Goal: Task Accomplishment & Management: Manage account settings

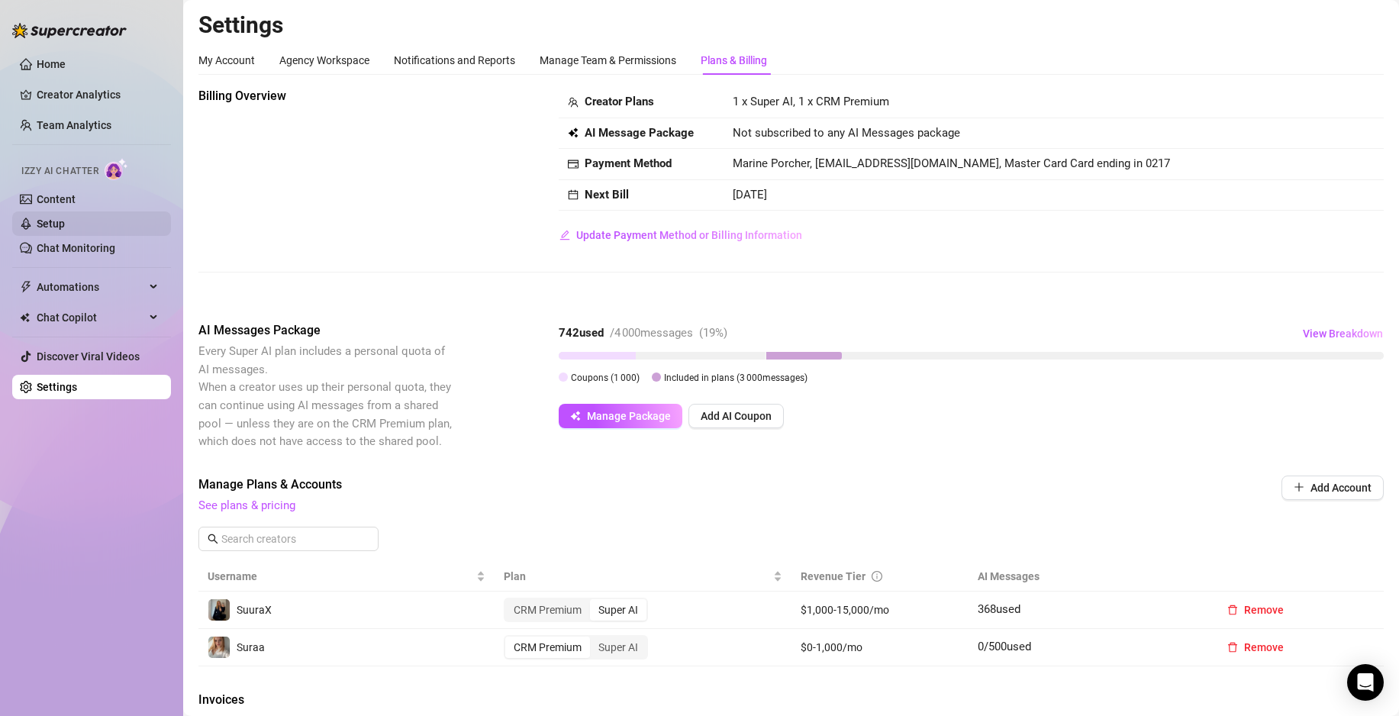
click at [48, 223] on link "Setup" at bounding box center [51, 224] width 28 height 12
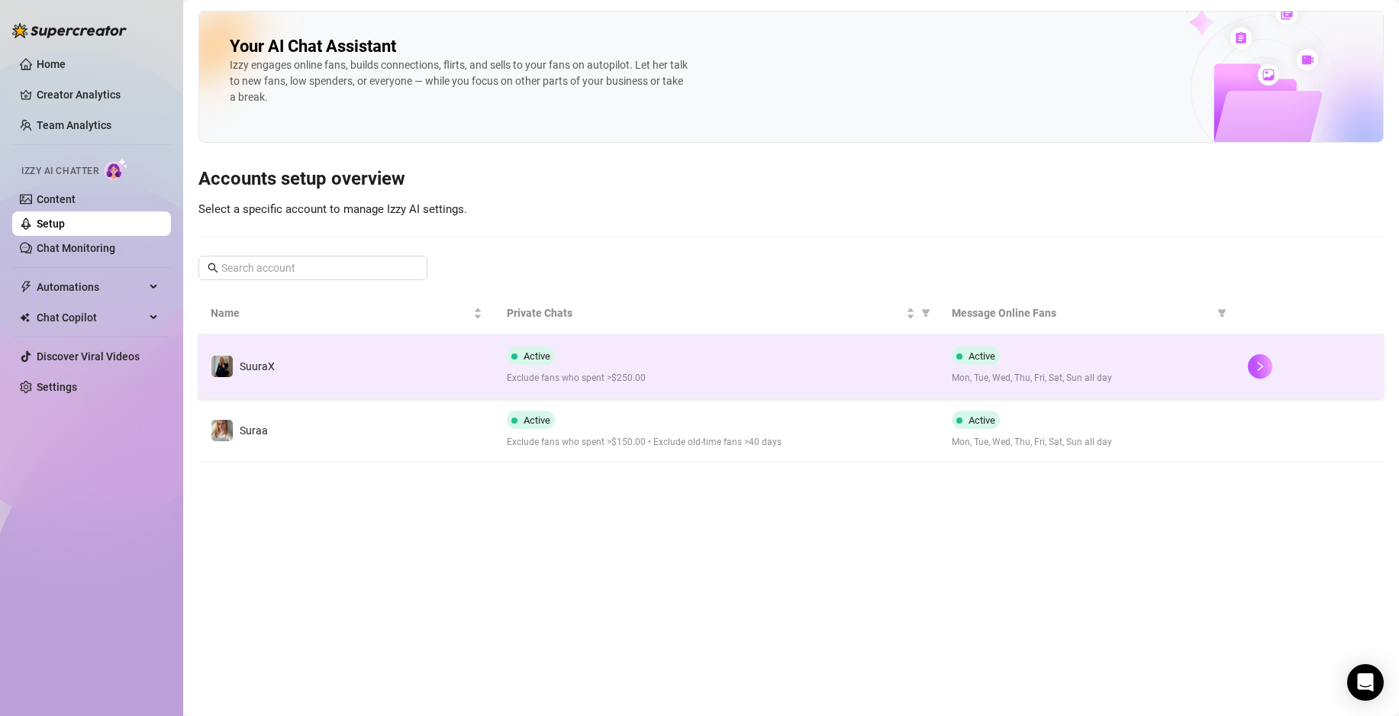
click at [637, 341] on td "Active Exclude fans who spent >$250.00" at bounding box center [717, 366] width 444 height 64
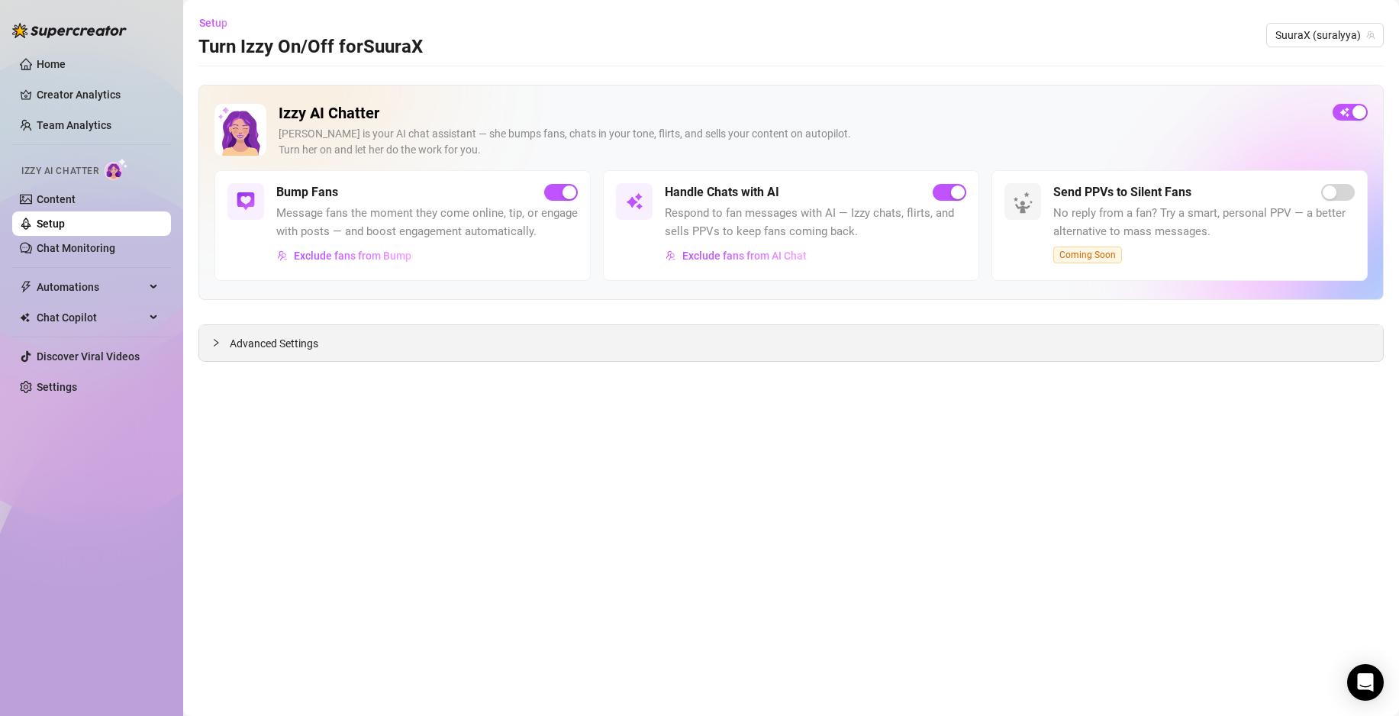
click at [426, 354] on div "Advanced Settings" at bounding box center [791, 343] width 1184 height 36
click at [267, 343] on span "Advanced Settings" at bounding box center [274, 343] width 89 height 17
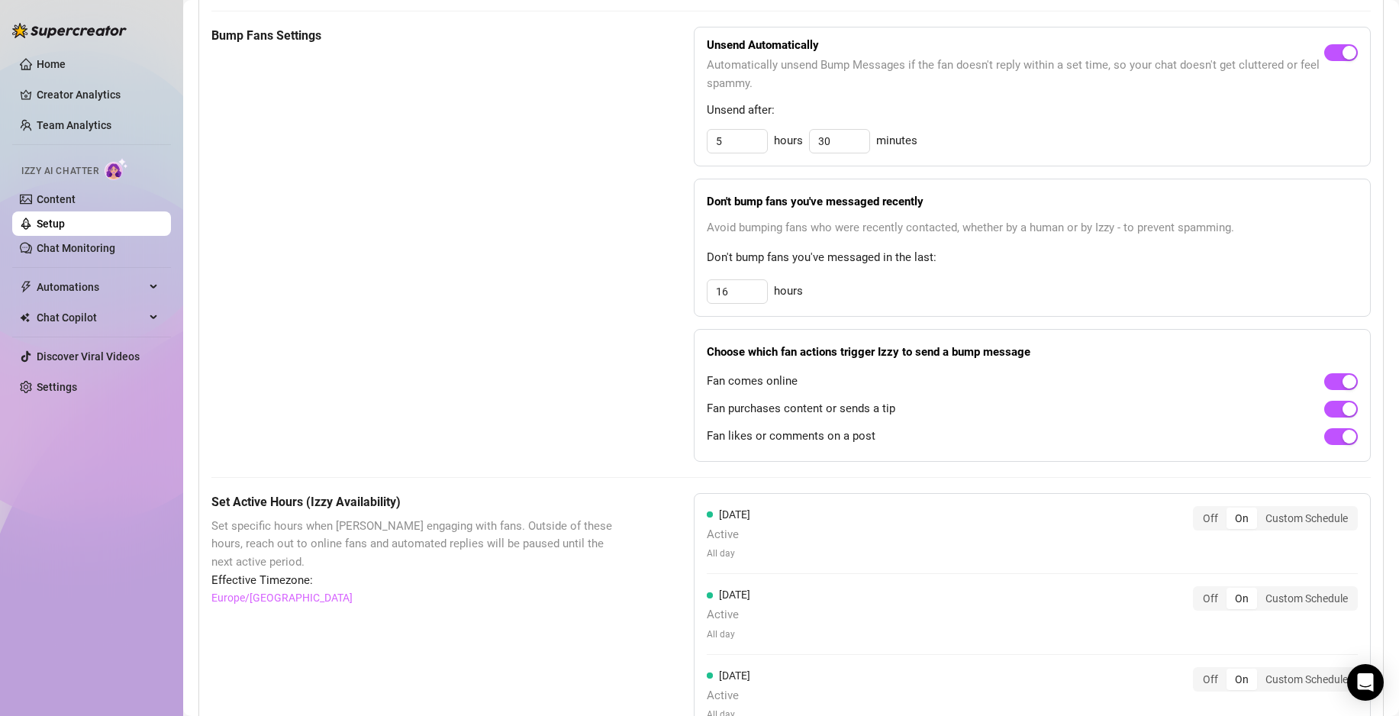
scroll to position [694, 0]
drag, startPoint x: 756, startPoint y: 307, endPoint x: 643, endPoint y: 305, distance: 112.2
click at [643, 305] on div "Bump Fans Settings Unsend Automatically Automatically unsend Bump Messages if t…" at bounding box center [790, 243] width 1159 height 435
type input "18"
click at [960, 347] on div "Choose which fan actions trigger Izzy to send a bump message Fan comes online F…" at bounding box center [1032, 394] width 677 height 133
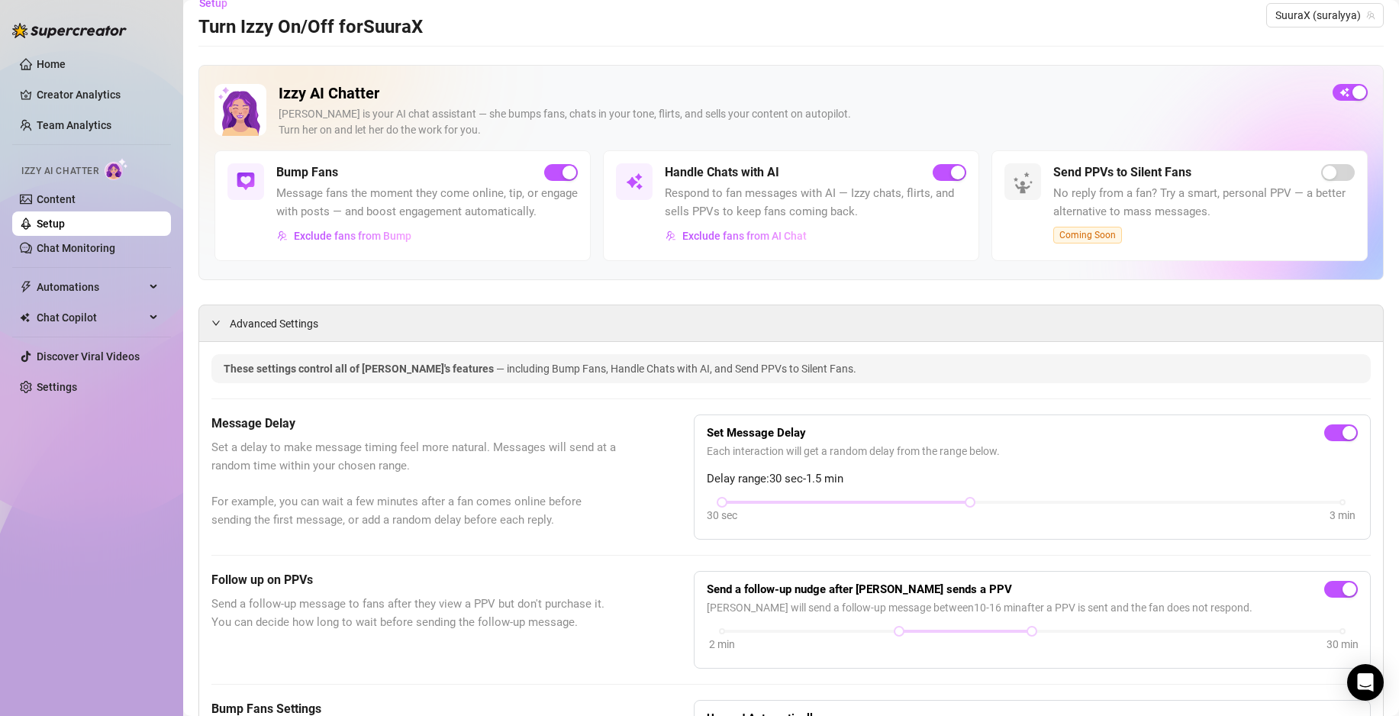
scroll to position [19, 0]
click at [368, 243] on span "Exclude fans from Bump" at bounding box center [353, 236] width 118 height 12
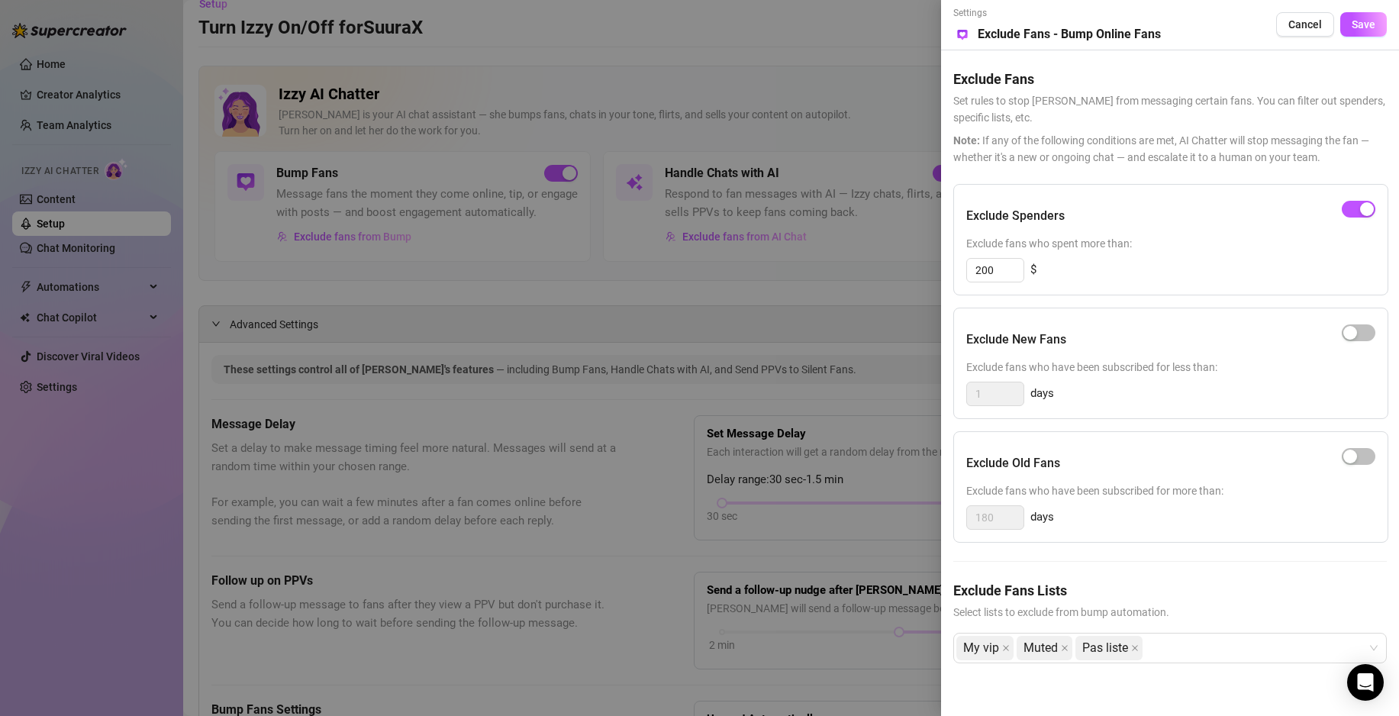
click at [735, 366] on div at bounding box center [699, 358] width 1399 height 716
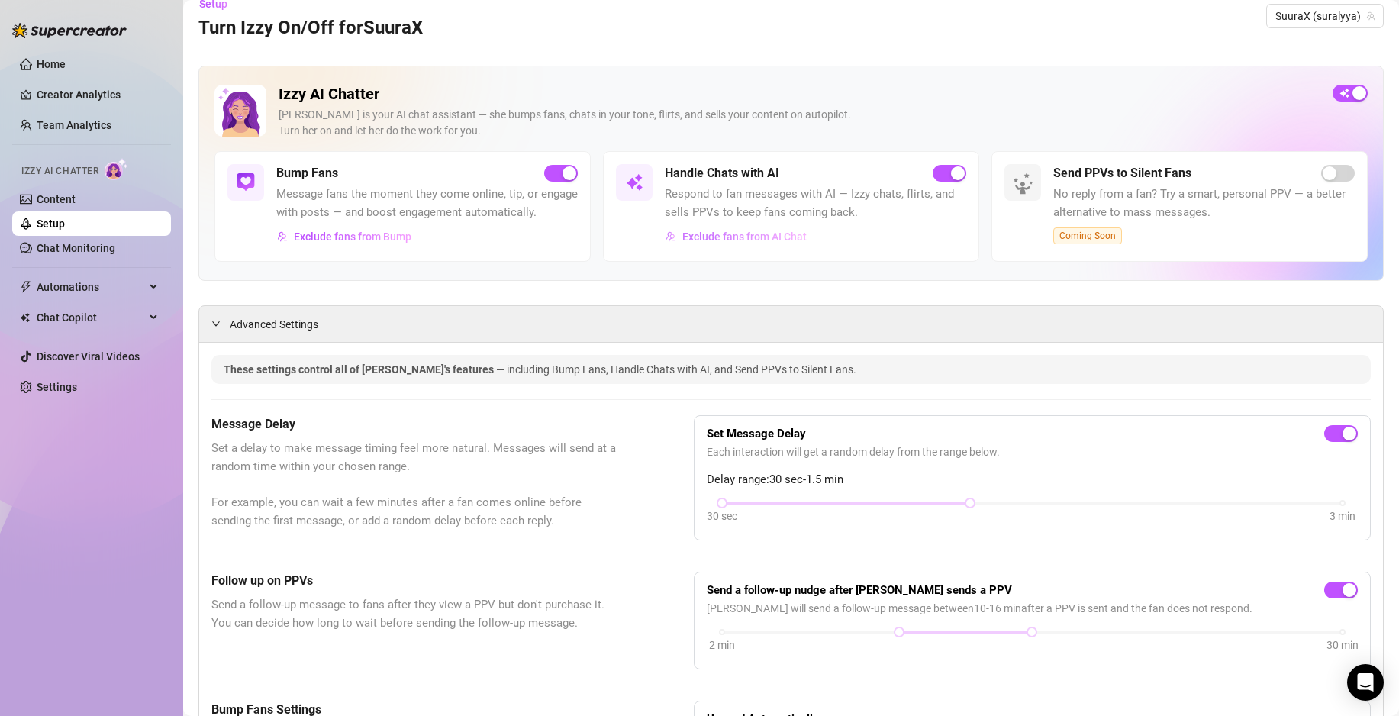
click at [740, 242] on span "Exclude fans from AI Chat" at bounding box center [744, 236] width 124 height 12
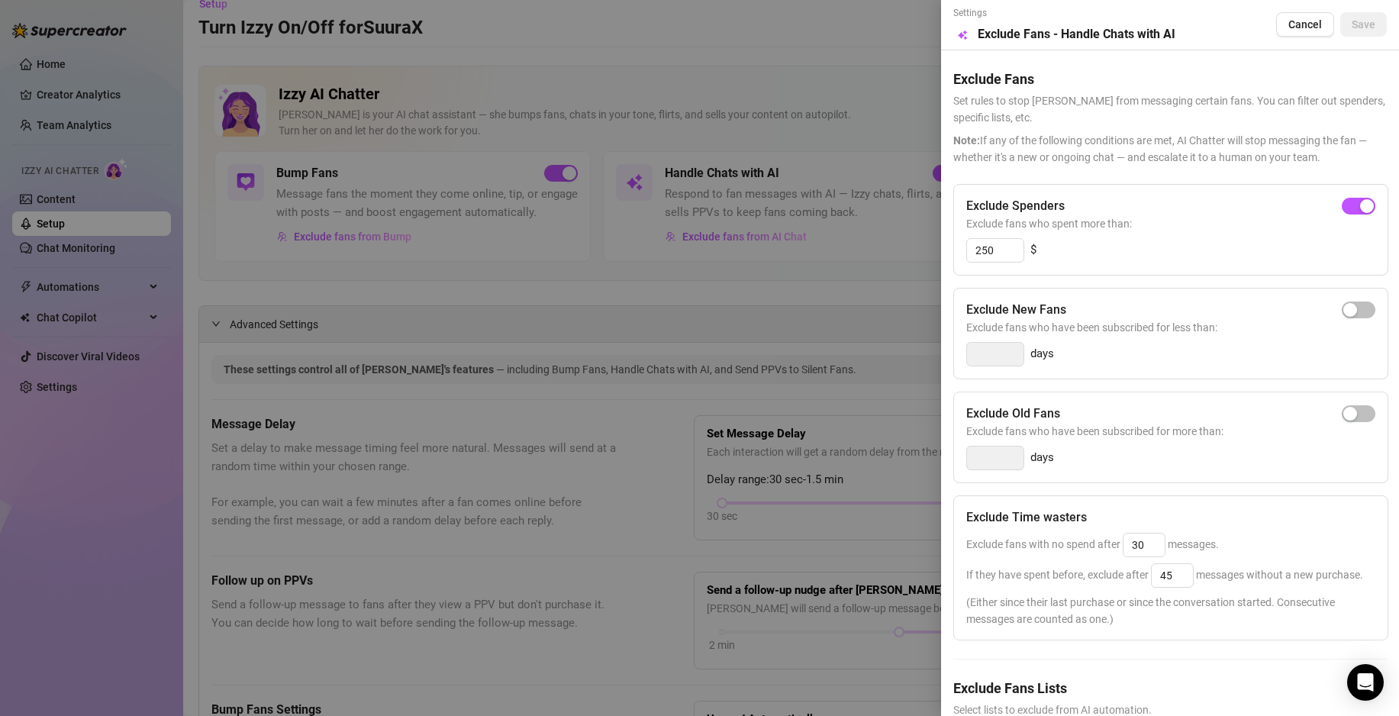
scroll to position [142, 0]
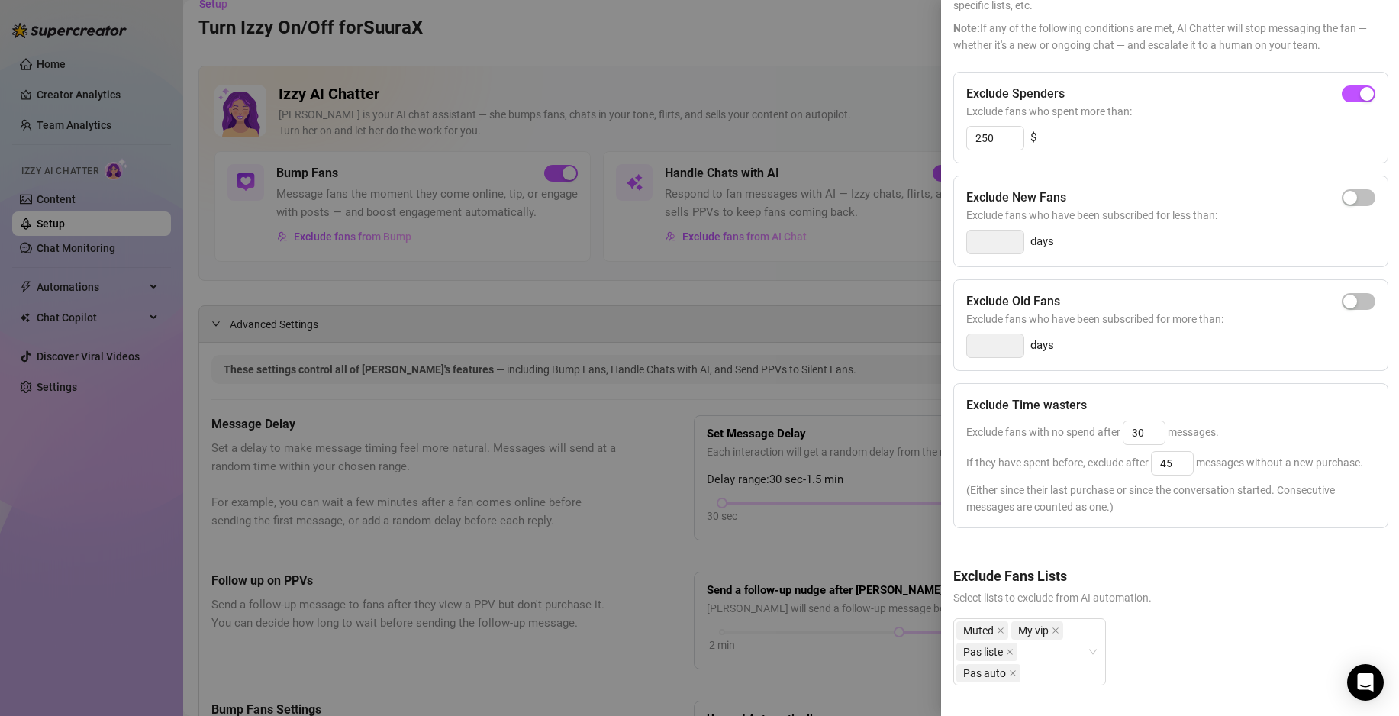
click at [835, 343] on div at bounding box center [699, 358] width 1399 height 716
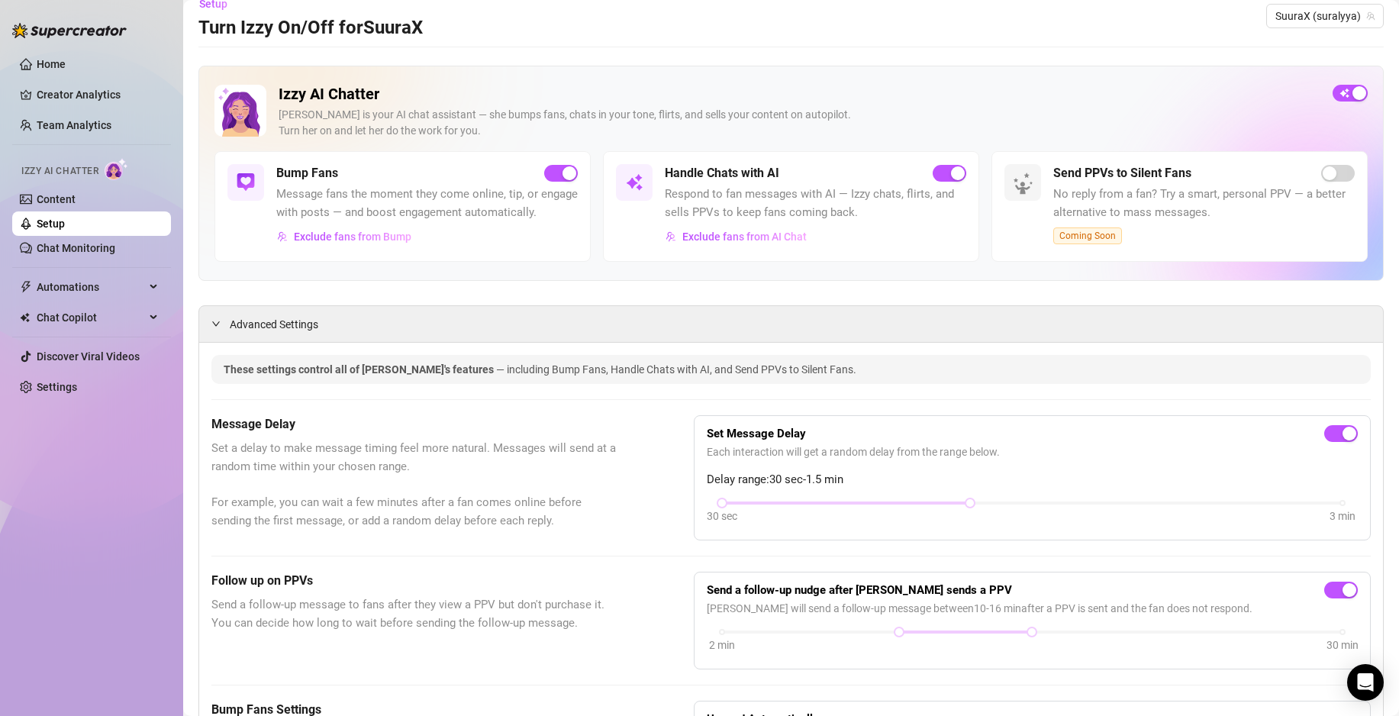
scroll to position [0, 0]
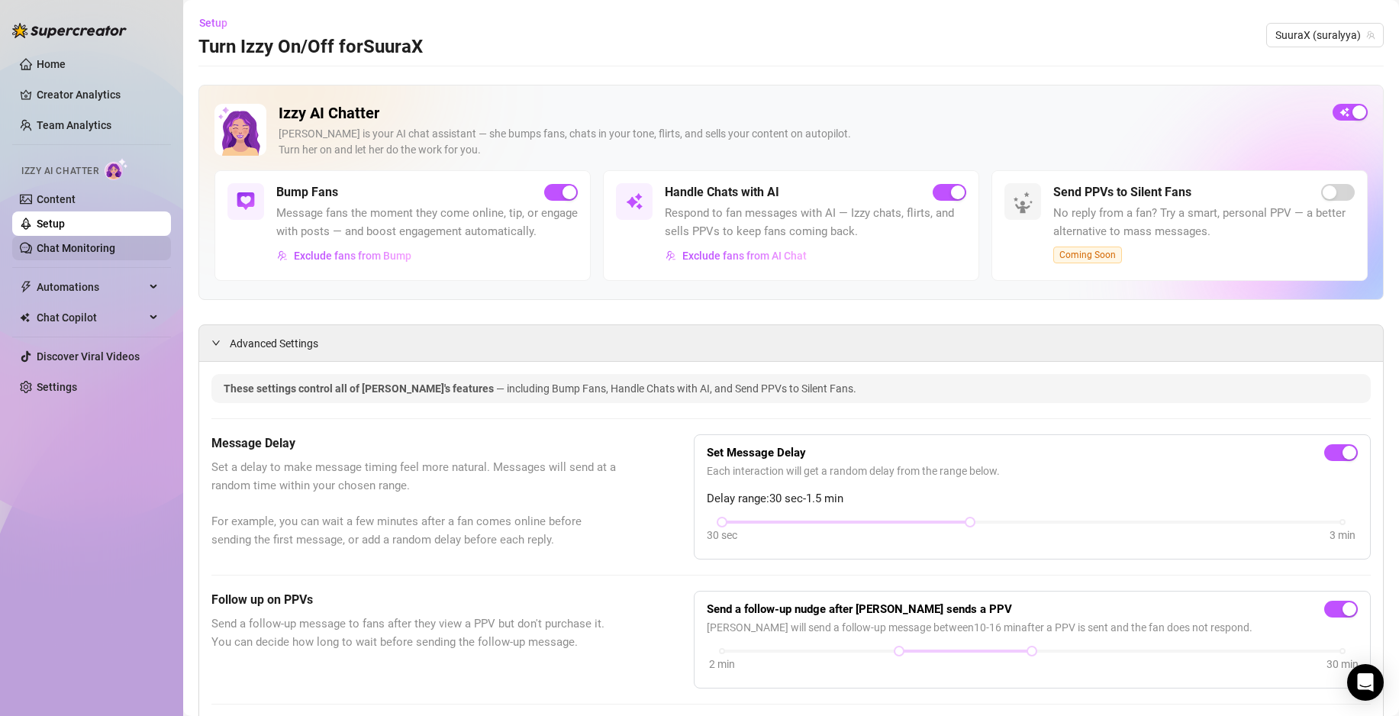
click at [102, 246] on link "Chat Monitoring" at bounding box center [76, 248] width 79 height 12
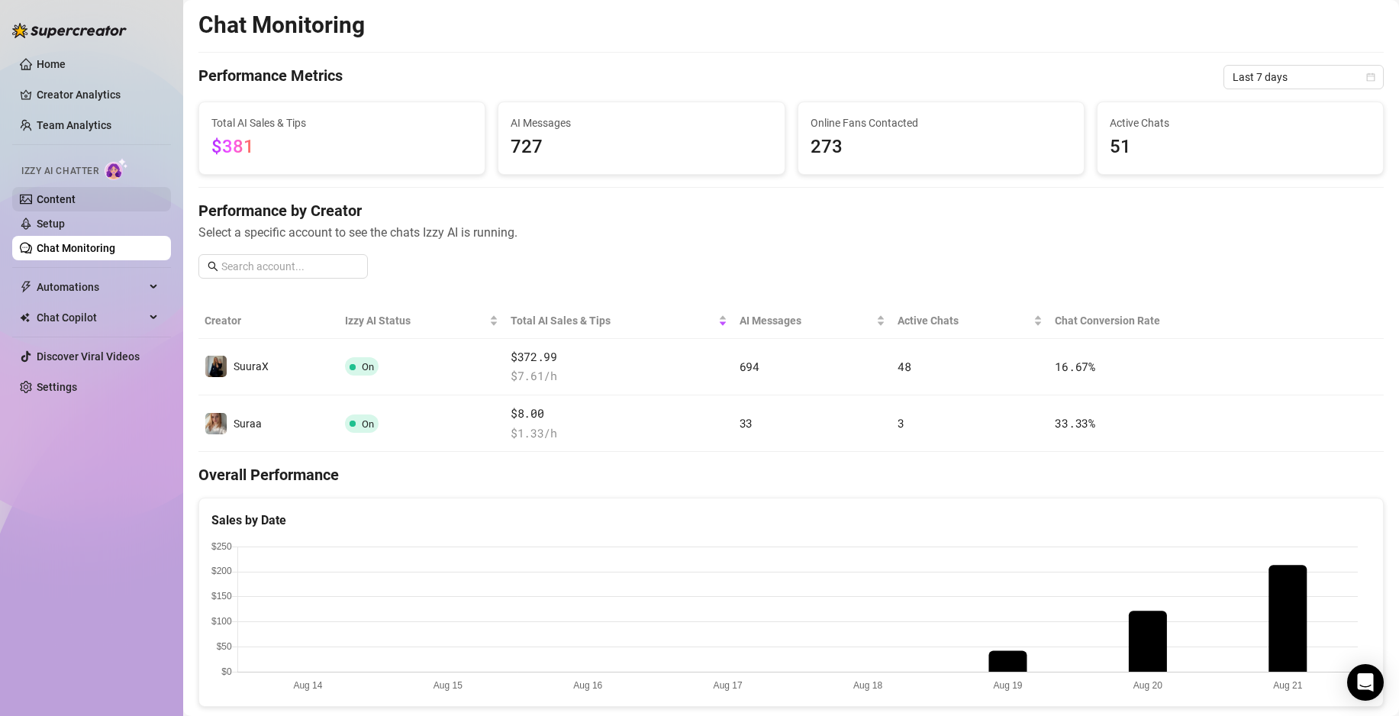
click at [76, 195] on link "Content" at bounding box center [56, 199] width 39 height 12
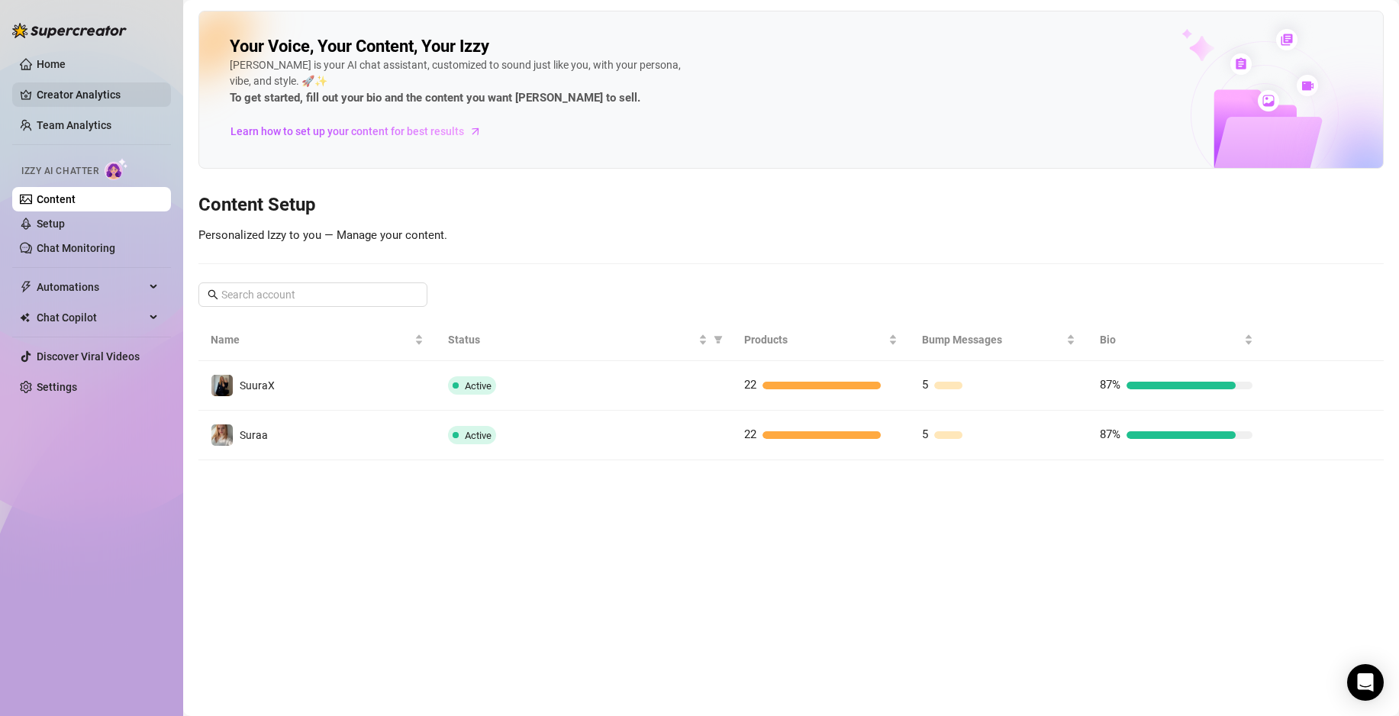
click at [98, 89] on link "Creator Analytics" at bounding box center [98, 94] width 122 height 24
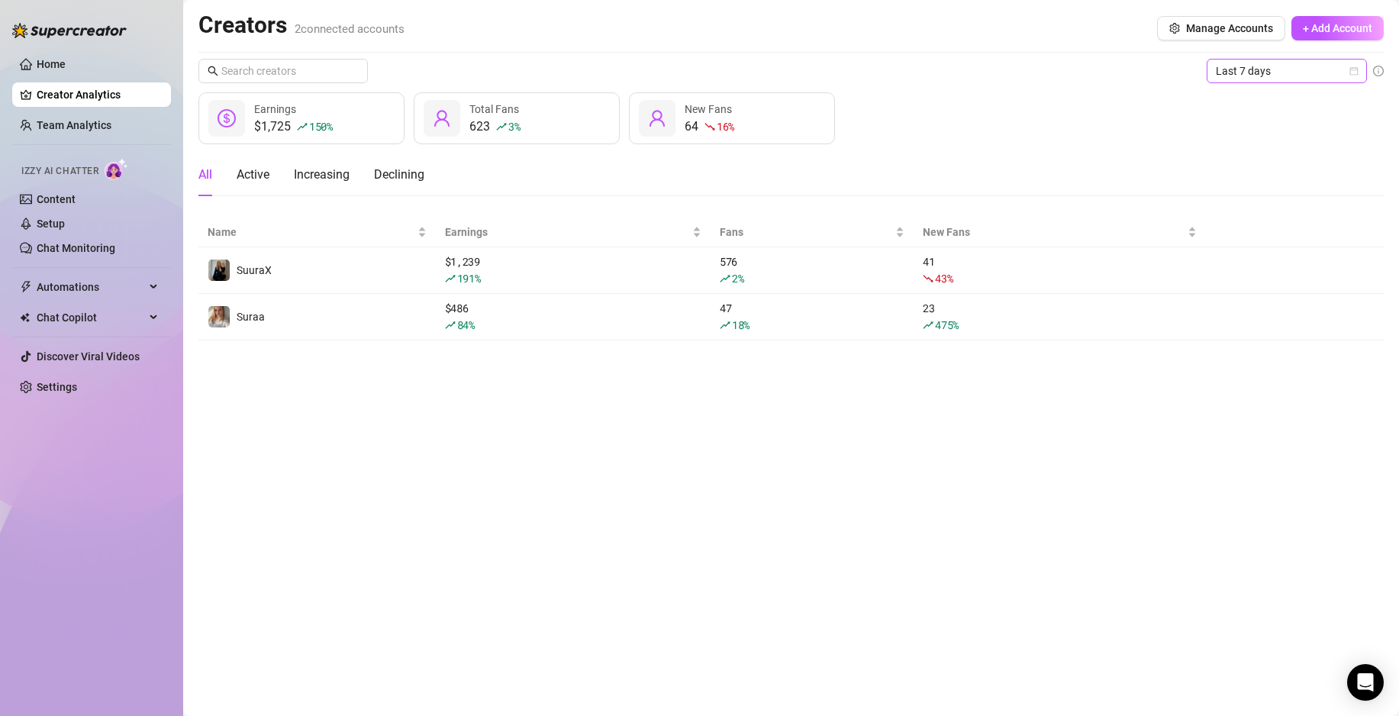
click at [1304, 62] on span "Last 7 days" at bounding box center [1287, 71] width 142 height 23
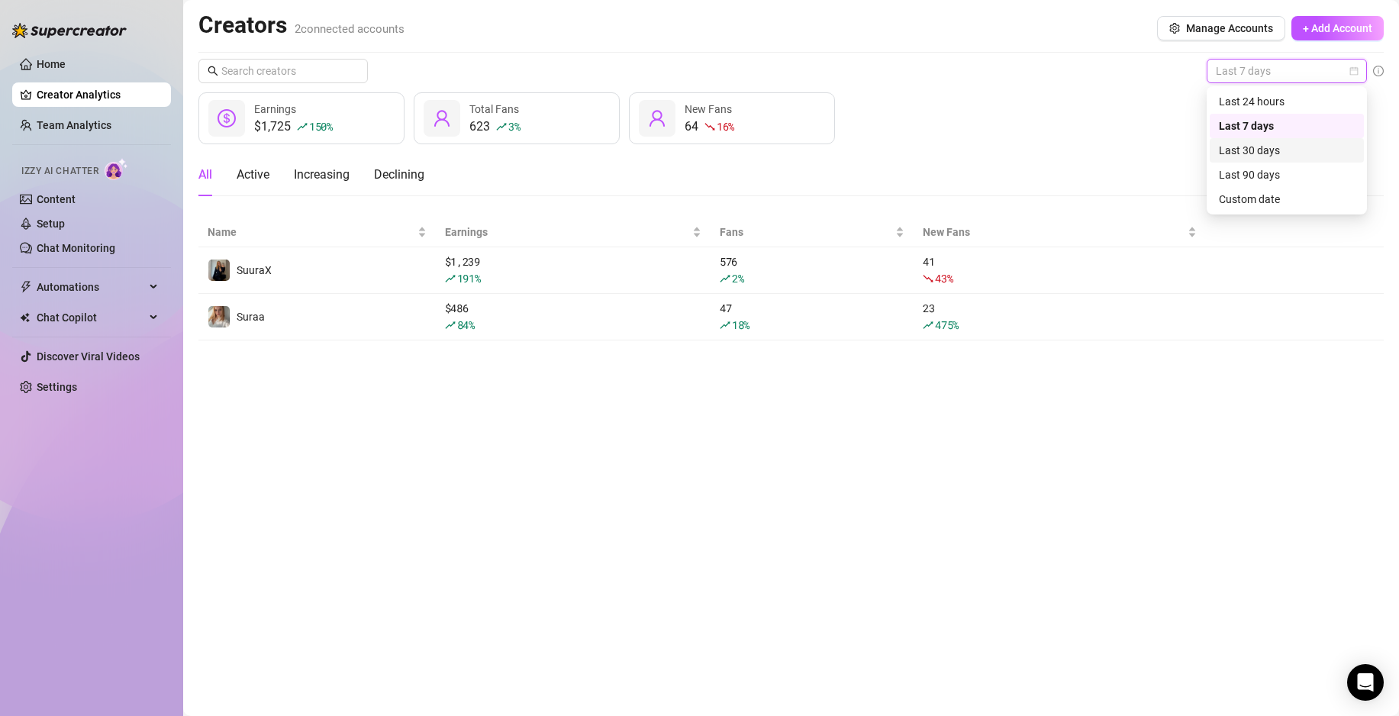
click at [1249, 144] on div "Last 30 days" at bounding box center [1287, 150] width 136 height 17
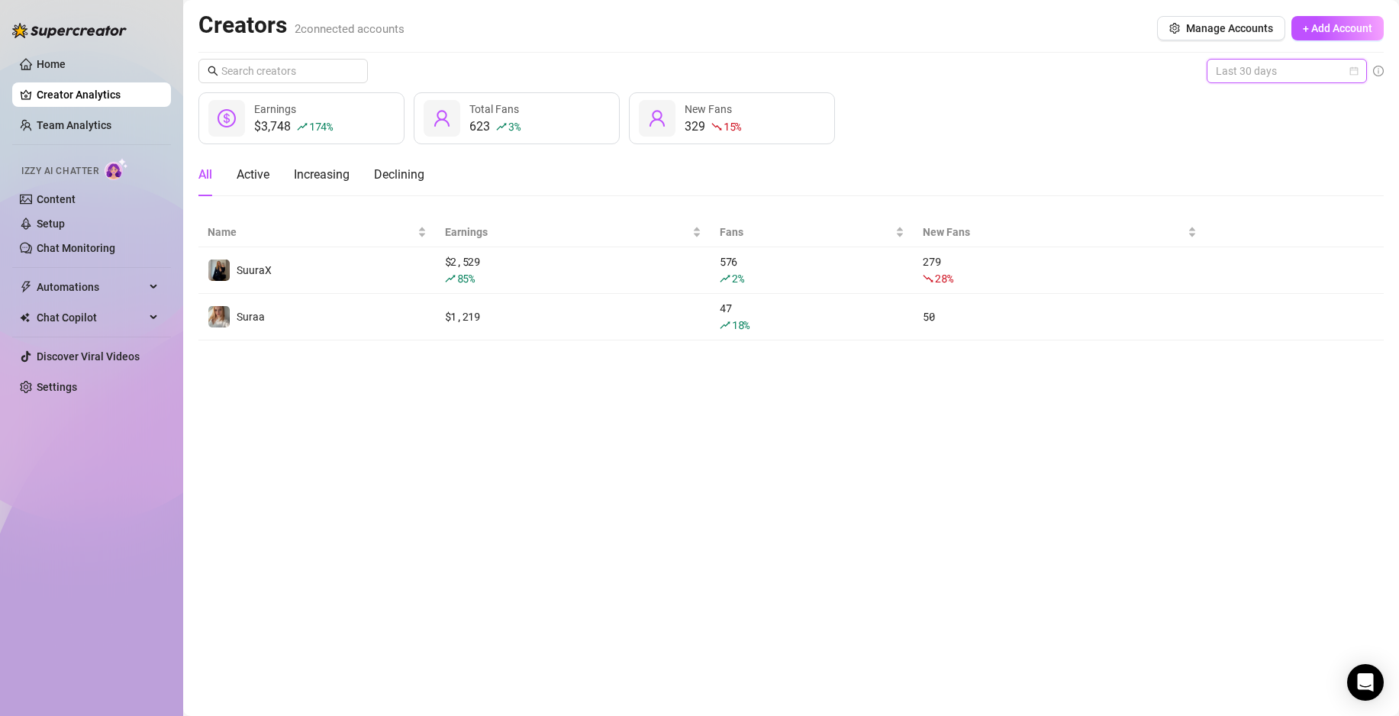
click at [1265, 78] on span "Last 30 days" at bounding box center [1287, 71] width 142 height 23
click at [1254, 102] on div "Last 24 hours" at bounding box center [1287, 101] width 136 height 17
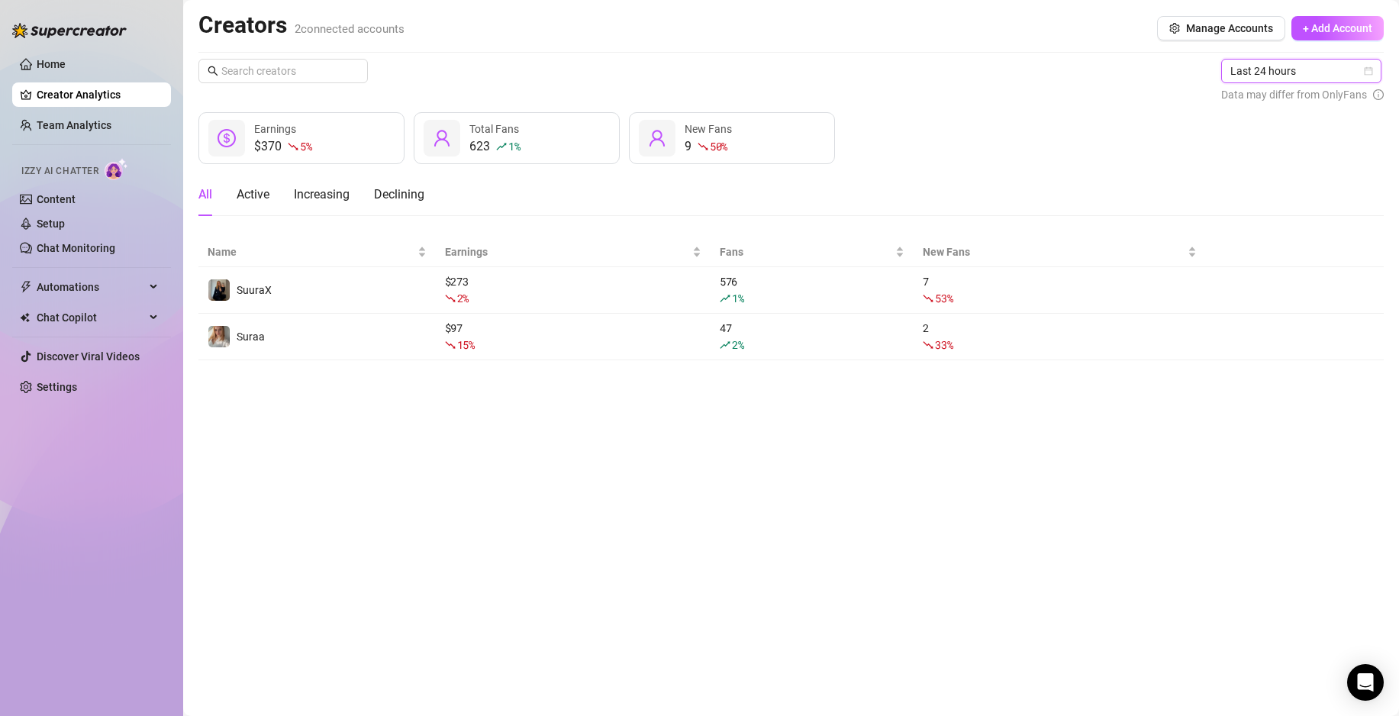
click at [1299, 66] on span "Last 24 hours" at bounding box center [1301, 71] width 142 height 23
click at [1271, 119] on div "Last 7 days" at bounding box center [1303, 126] width 136 height 17
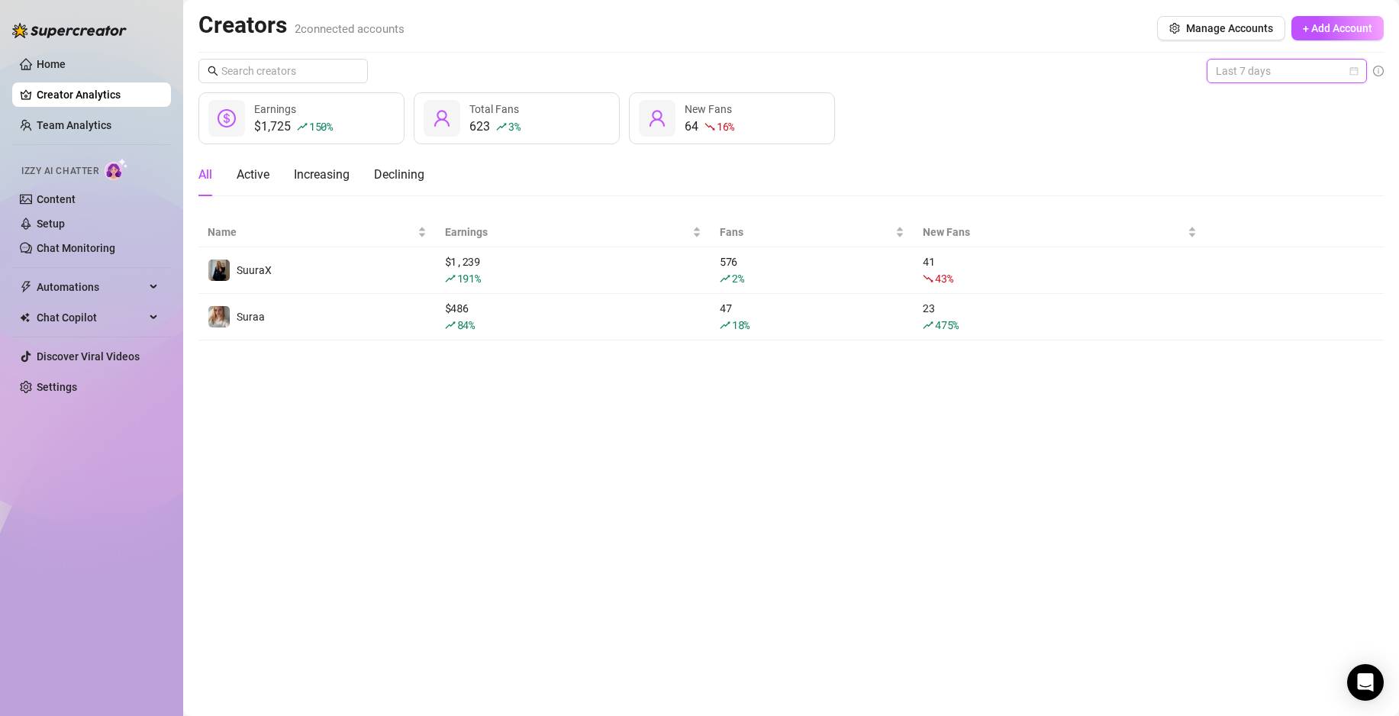
click at [1294, 68] on span "Last 7 days" at bounding box center [1287, 71] width 142 height 23
click at [1269, 146] on div "Last 30 days" at bounding box center [1287, 150] width 136 height 17
click at [1256, 76] on span "Last 30 days" at bounding box center [1287, 71] width 142 height 23
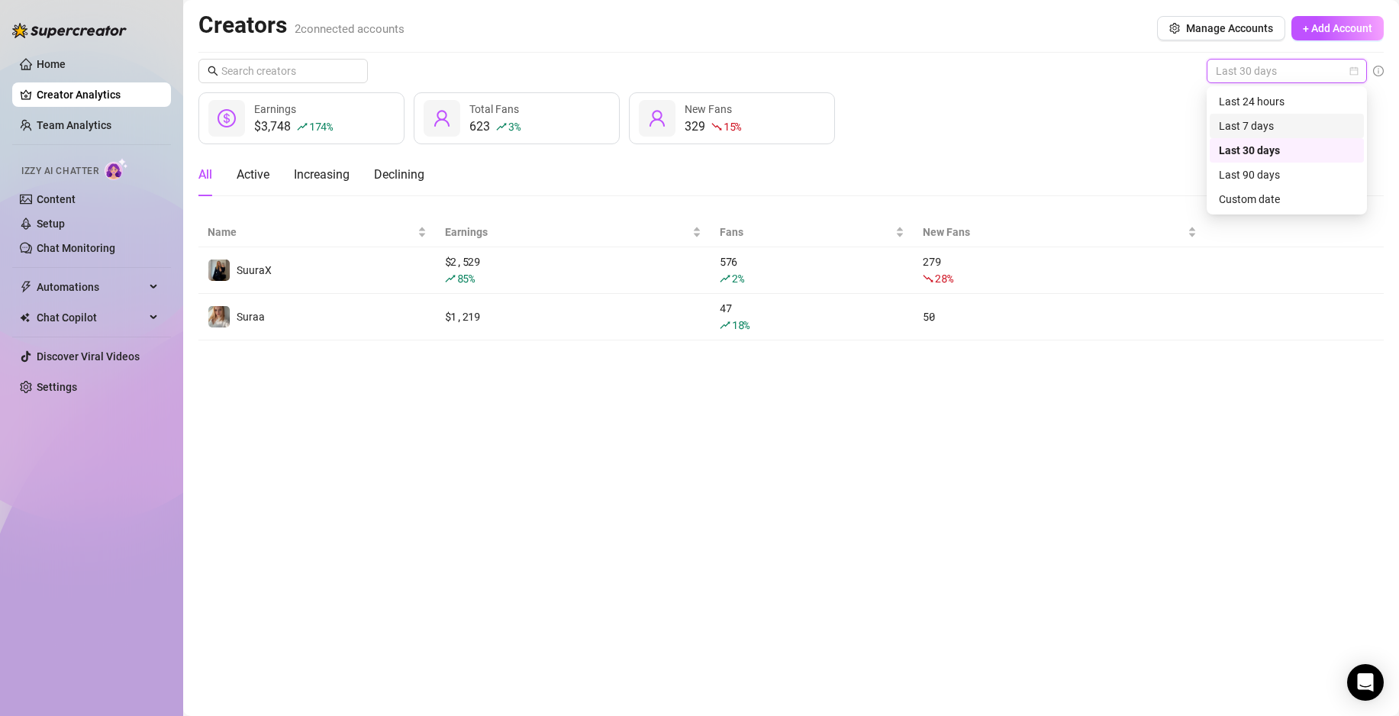
click at [1229, 116] on div "Last 7 days" at bounding box center [1287, 126] width 154 height 24
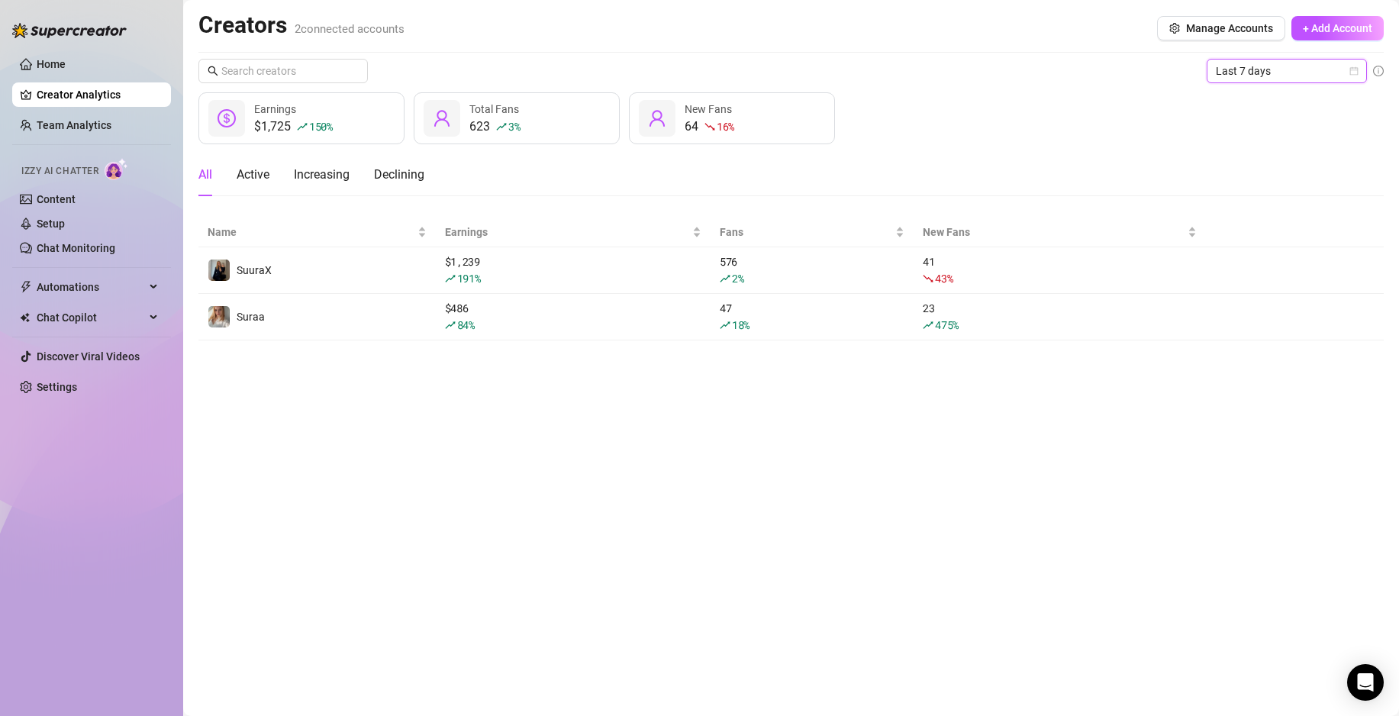
click at [1257, 67] on span "Last 7 days" at bounding box center [1287, 71] width 142 height 23
click at [1247, 176] on div "Last 90 days" at bounding box center [1287, 174] width 136 height 17
click at [1249, 68] on span "Last 90 days" at bounding box center [1287, 71] width 142 height 23
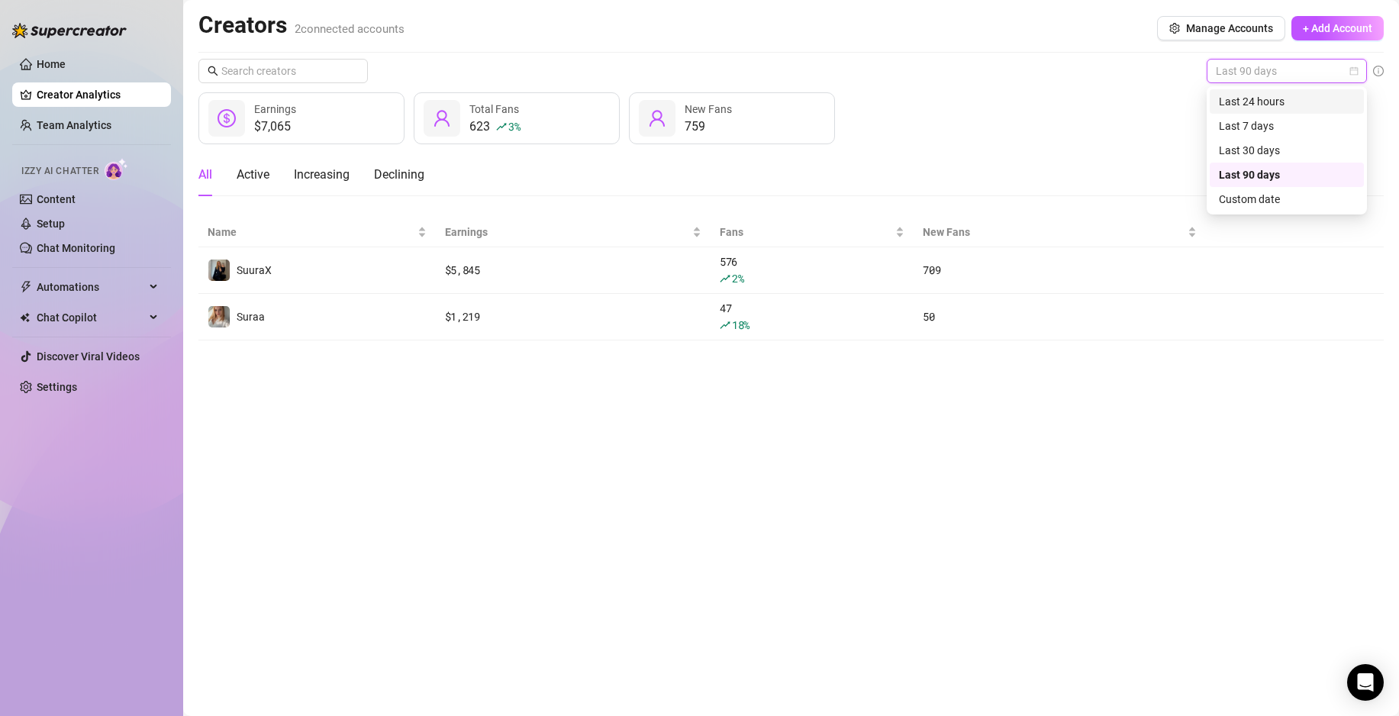
click at [1237, 96] on div "Last 24 hours" at bounding box center [1287, 101] width 136 height 17
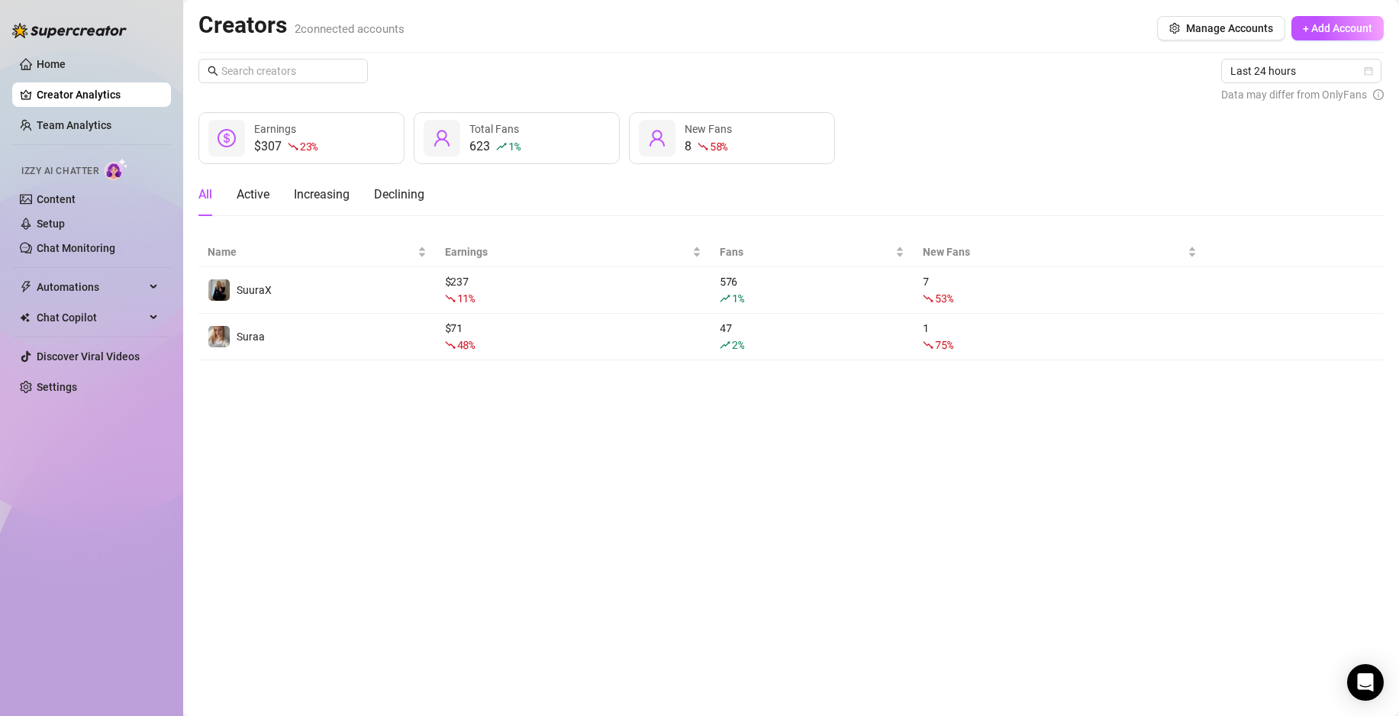
click at [630, 406] on main "Creators 2 connected accounts Manage Accounts + Add Account Last 24 hours Data …" at bounding box center [791, 358] width 1216 height 716
click at [82, 130] on link "Team Analytics" at bounding box center [74, 125] width 75 height 12
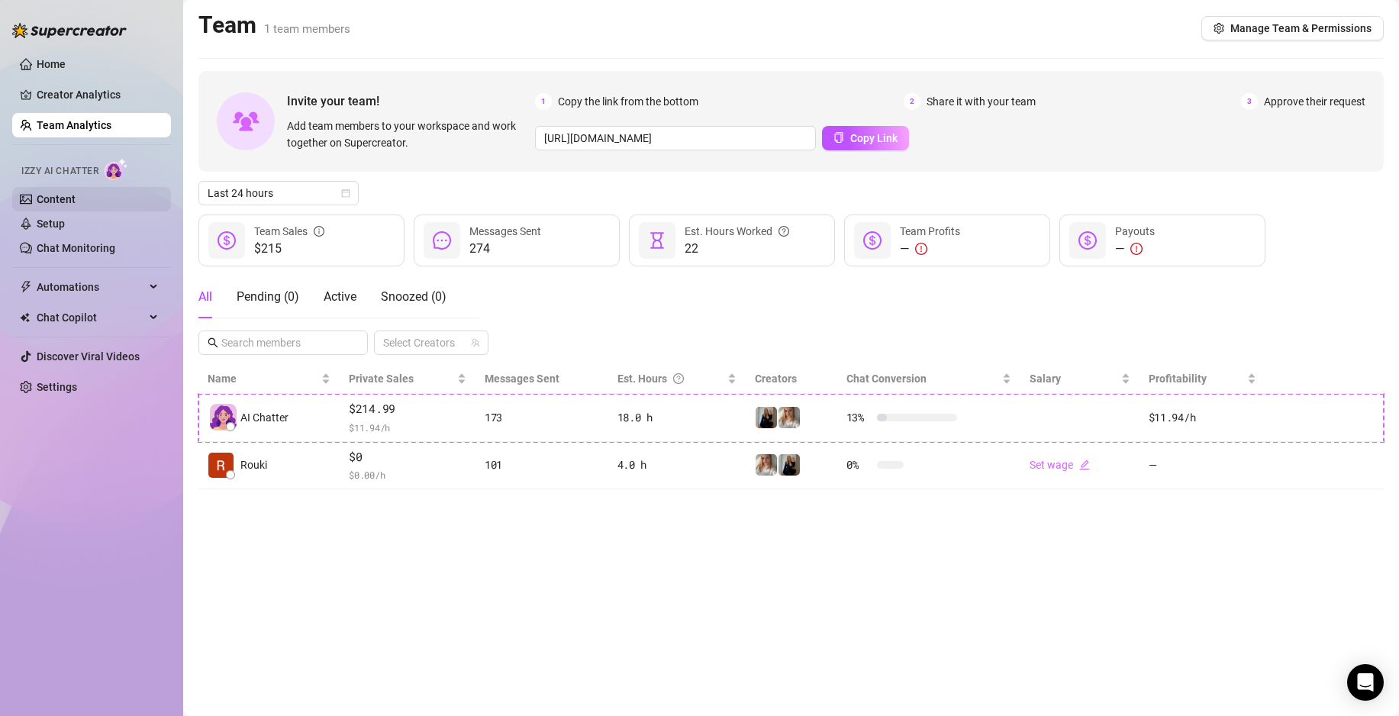
click at [76, 195] on link "Content" at bounding box center [56, 199] width 39 height 12
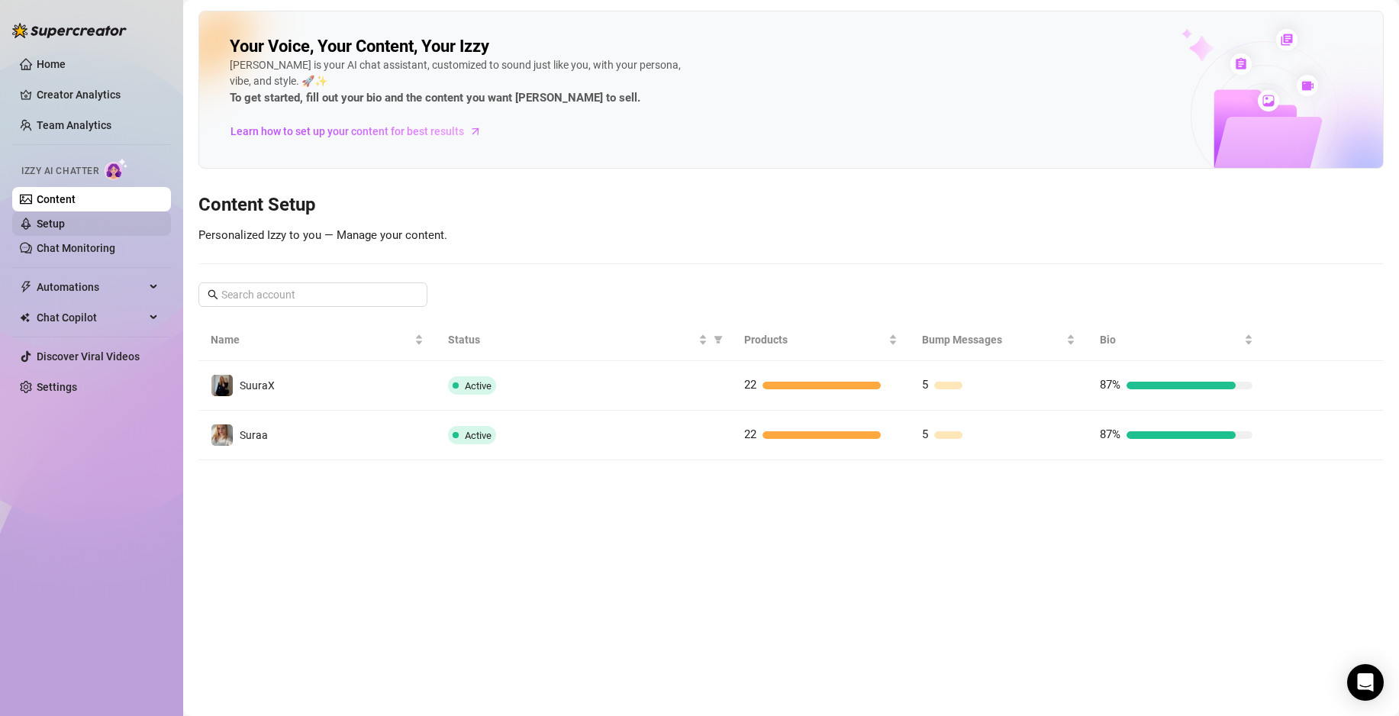
click at [65, 218] on link "Setup" at bounding box center [51, 224] width 28 height 12
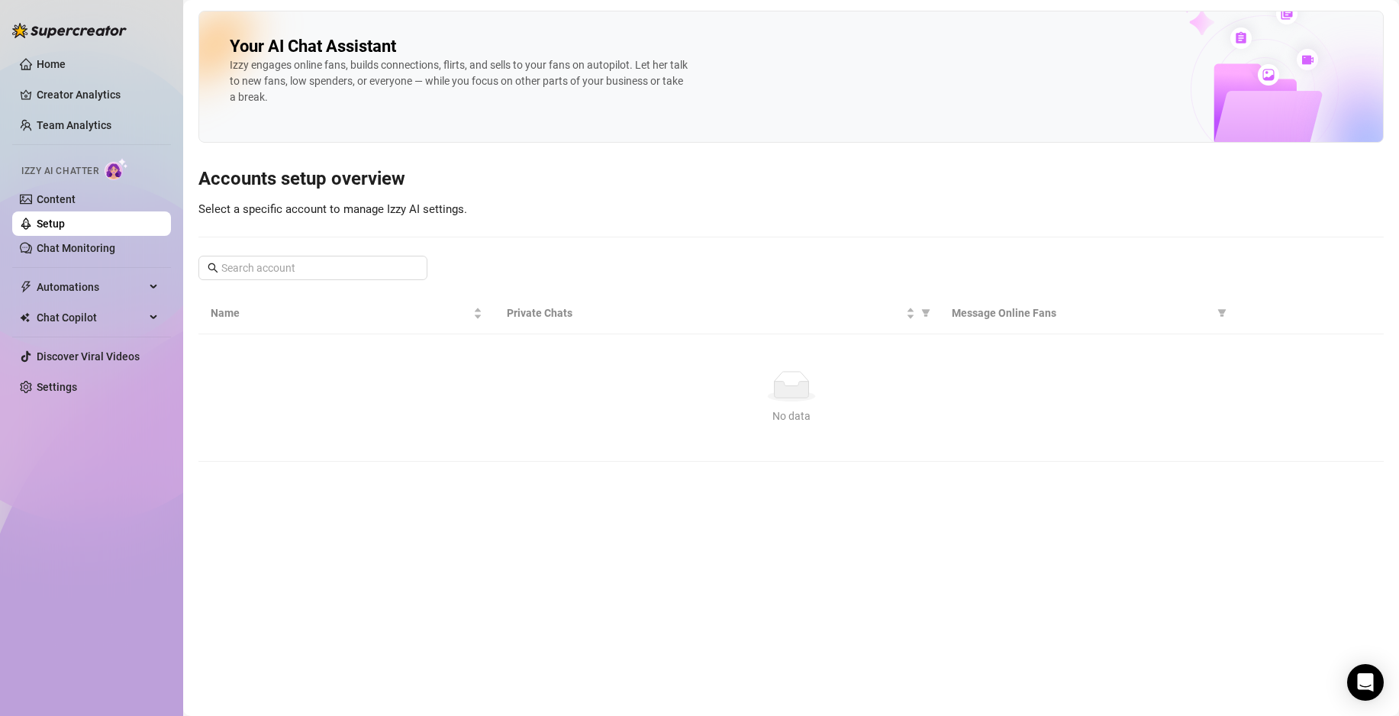
click at [65, 218] on link "Setup" at bounding box center [51, 224] width 28 height 12
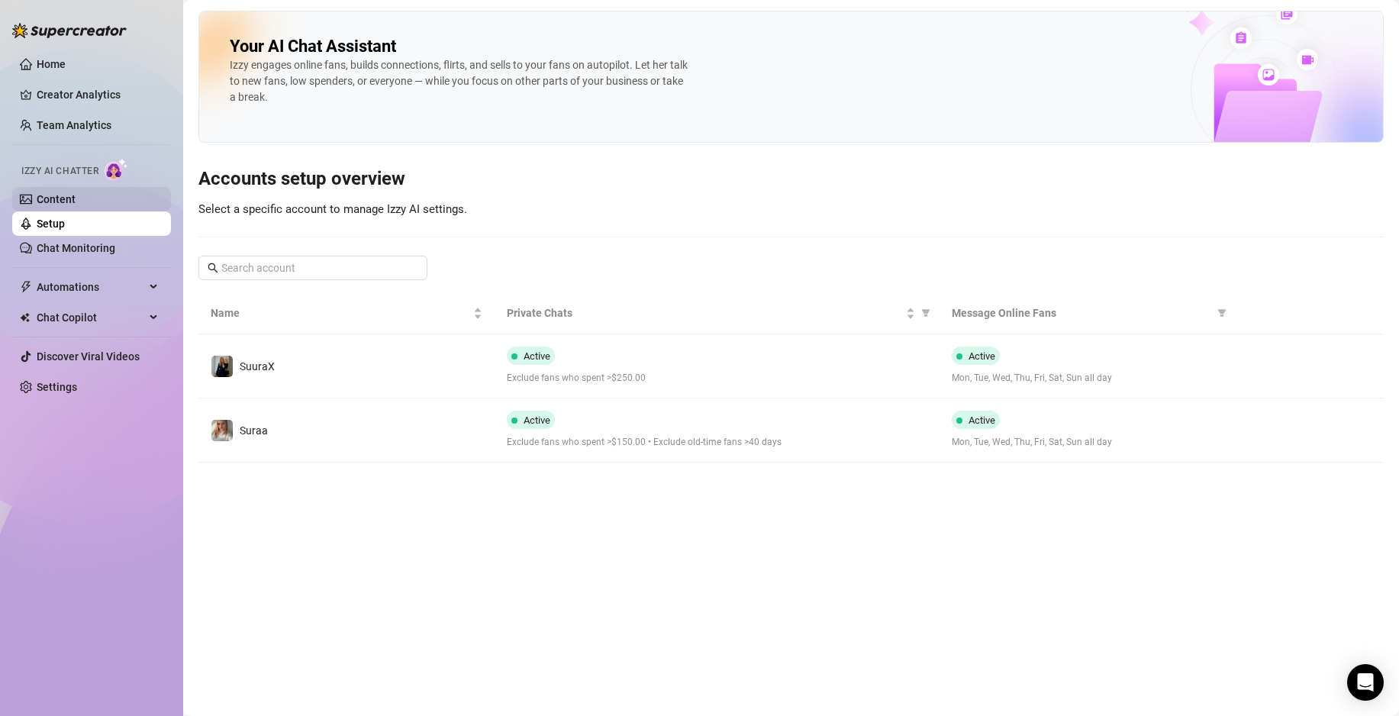
click at [68, 197] on link "Content" at bounding box center [56, 199] width 39 height 12
